Goal: Ask a question

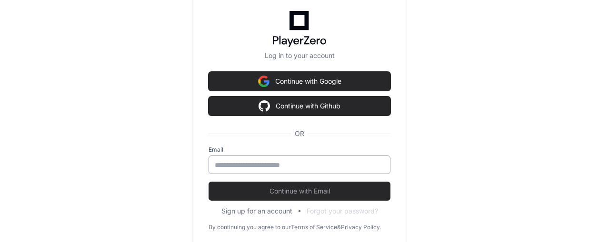
click at [266, 159] on div at bounding box center [299, 165] width 182 height 19
click at [24, 87] on div "Log in to your account Continue with Google Continue with Github OR Email Conti…" at bounding box center [299, 121] width 599 height 242
click at [222, 163] on input "email" at bounding box center [299, 165] width 169 height 10
paste input "**********"
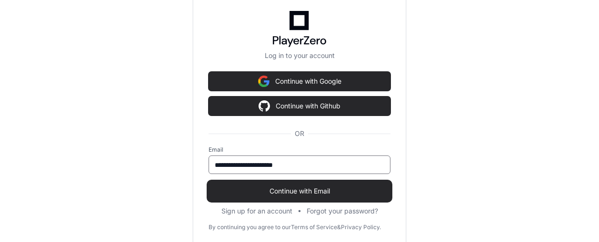
type input "**********"
click at [264, 198] on button "Continue with Email" at bounding box center [299, 191] width 182 height 19
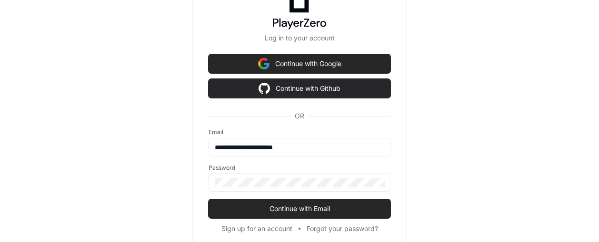
click at [17, 105] on div "**********" at bounding box center [299, 121] width 599 height 242
click at [225, 176] on div at bounding box center [299, 183] width 182 height 18
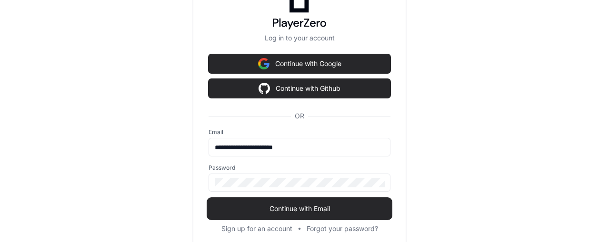
click at [265, 208] on span "Continue with Email" at bounding box center [299, 209] width 182 height 10
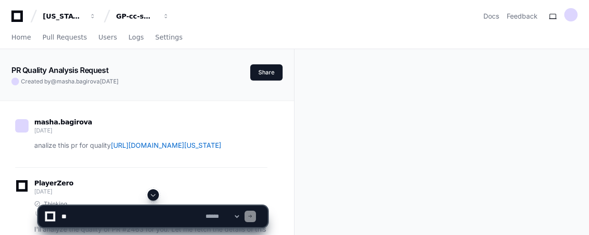
click at [108, 221] on textarea at bounding box center [131, 216] width 144 height 21
click at [127, 218] on textarea at bounding box center [131, 216] width 144 height 21
click at [134, 212] on textarea at bounding box center [131, 216] width 144 height 21
click at [22, 39] on span "Home" at bounding box center [21, 37] width 20 height 6
click at [19, 42] on link "Home" at bounding box center [21, 38] width 20 height 22
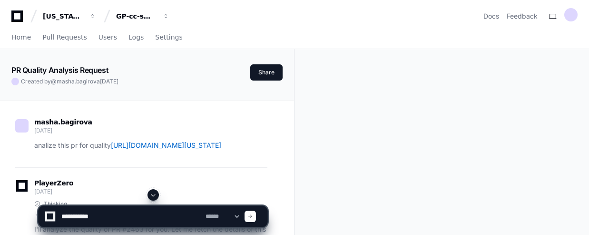
click at [101, 215] on textarea at bounding box center [131, 216] width 144 height 21
click at [88, 216] on textarea at bounding box center [131, 216] width 144 height 21
click at [138, 219] on textarea at bounding box center [131, 216] width 144 height 21
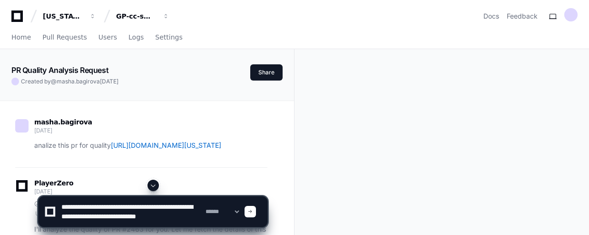
scroll to position [3, 0]
type textarea "**********"
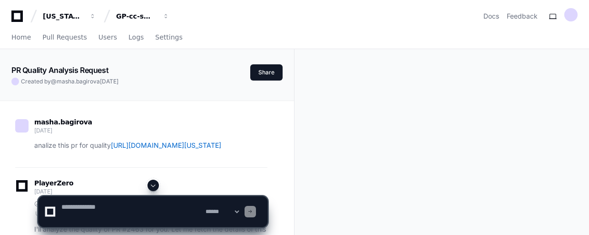
scroll to position [0, 0]
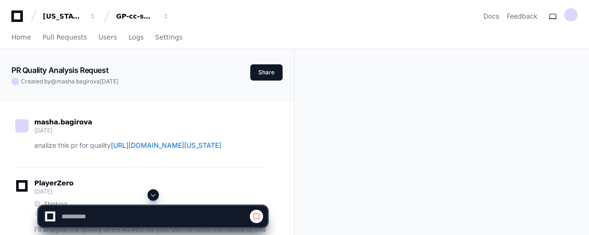
click at [155, 195] on span at bounding box center [153, 195] width 8 height 8
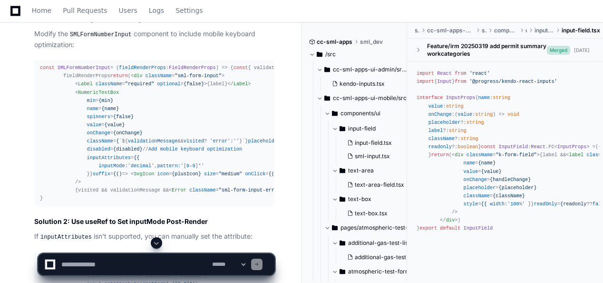
scroll to position [871, 0]
click at [93, 70] on span "SMLFormNumberInput" at bounding box center [84, 67] width 53 height 6
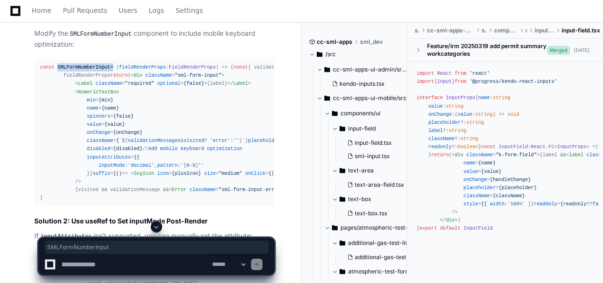
copy div "SMLFormNumberInput"
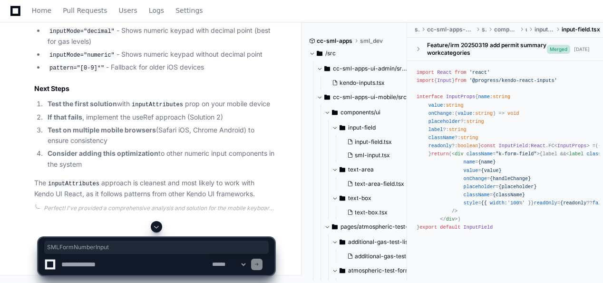
scroll to position [1570, 0]
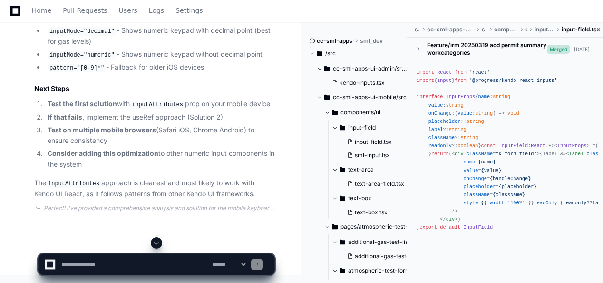
click at [63, 36] on code "inputMode="decimal"" at bounding box center [82, 31] width 69 height 9
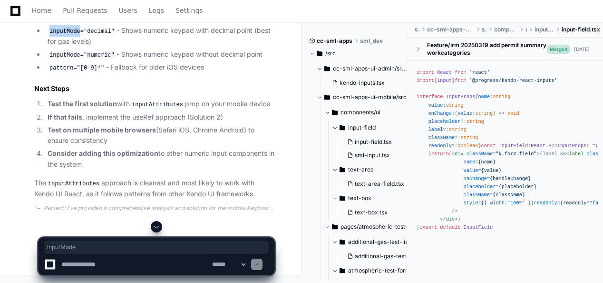
click at [63, 36] on code "inputMode="decimal"" at bounding box center [82, 31] width 69 height 9
click at [108, 36] on code "inputMode="decimal"" at bounding box center [82, 31] width 69 height 9
copy code "inputMode="decimal""
drag, startPoint x: 48, startPoint y: 88, endPoint x: 100, endPoint y: 89, distance: 51.9
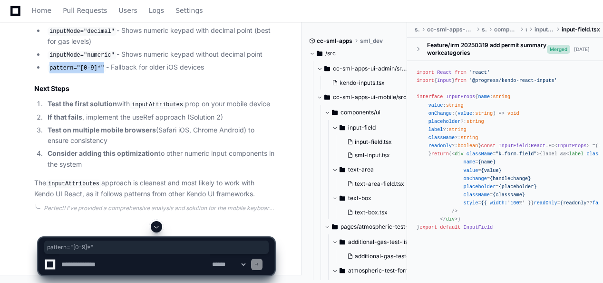
click at [100, 72] on code "pattern="[0-9]*"" at bounding box center [77, 68] width 59 height 9
copy code "pattern="[0-9]*""
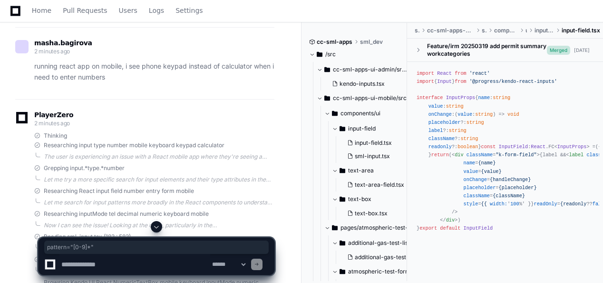
scroll to position [235, 0]
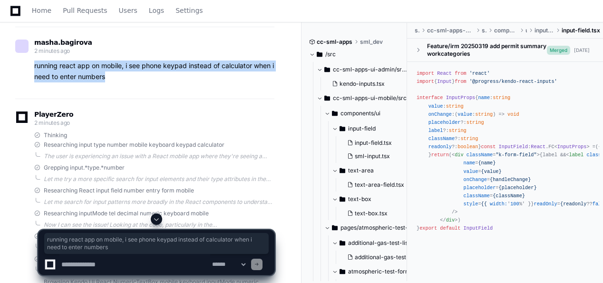
drag, startPoint x: 34, startPoint y: 76, endPoint x: 115, endPoint y: 86, distance: 82.0
click at [115, 82] on div "running react app on mobile, i see phone keypad instead of calculator when i ne…" at bounding box center [144, 71] width 259 height 22
copy p "running react app on mobile, i see phone keypad instead of calculator when i ne…"
